Goal: Task Accomplishment & Management: Manage account settings

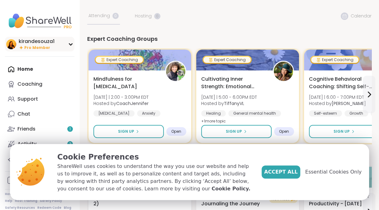
click at [63, 43] on div "kirandesouza1 Pro Member" at bounding box center [39, 44] width 69 height 15
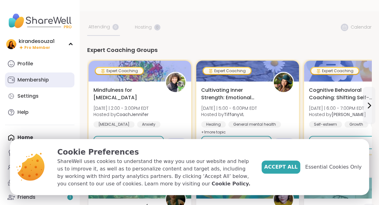
click at [33, 75] on link "Membership" at bounding box center [39, 80] width 69 height 15
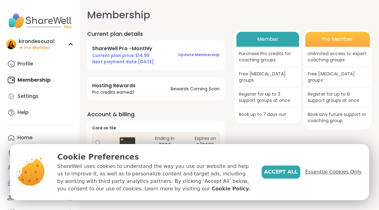
click at [325, 173] on span "Essential Cookies Only" at bounding box center [333, 171] width 56 height 7
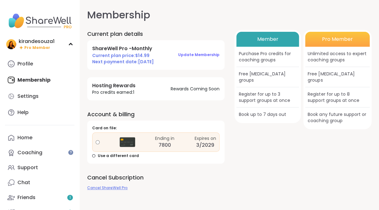
click at [115, 186] on span "Cancel ShareWell Pro" at bounding box center [107, 187] width 40 height 5
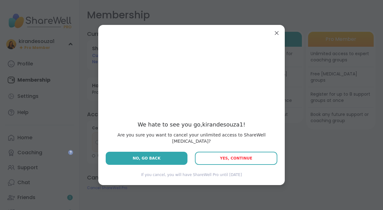
click at [235, 156] on span "Yes, Continue" at bounding box center [236, 158] width 32 height 4
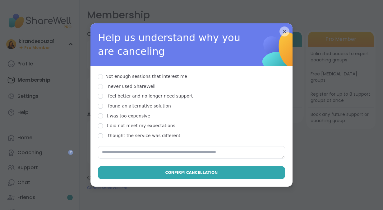
click at [115, 113] on div "It was too expensive" at bounding box center [127, 116] width 45 height 6
click at [101, 83] on div "I never used ShareWell" at bounding box center [127, 86] width 58 height 6
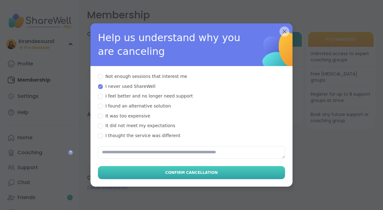
click at [153, 166] on button "Confirm Cancellation" at bounding box center [191, 172] width 187 height 13
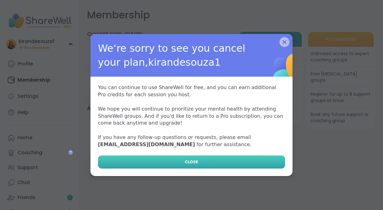
click at [202, 158] on button "CLOSE" at bounding box center [191, 161] width 187 height 13
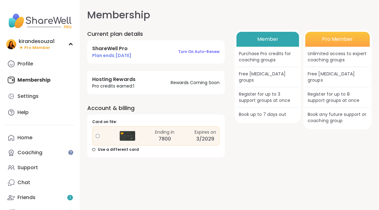
click at [44, 82] on div "Profile Membership Settings Help" at bounding box center [39, 87] width 69 height 63
